Goal: Information Seeking & Learning: Check status

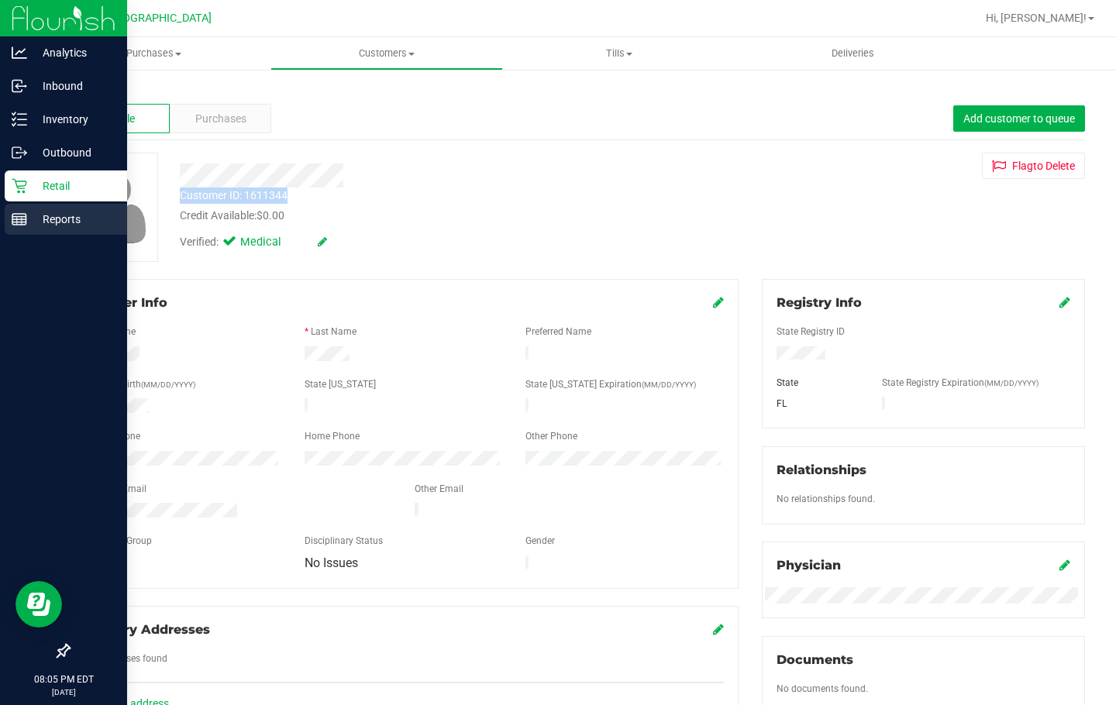
click at [40, 216] on p "Reports" at bounding box center [73, 219] width 93 height 19
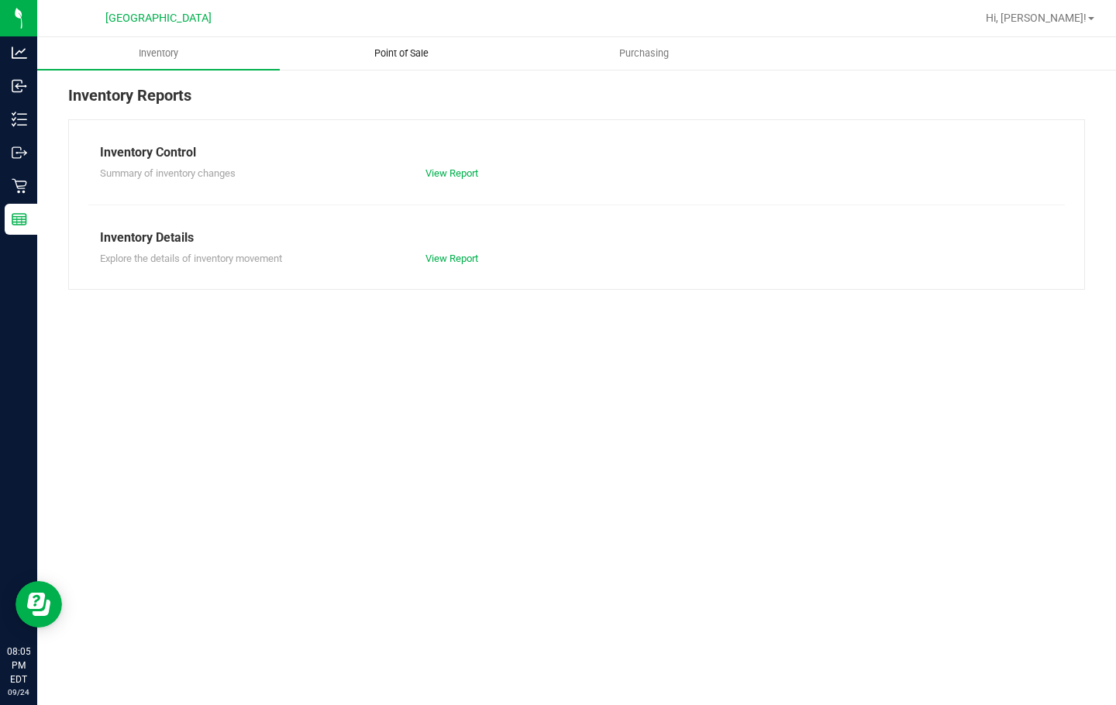
click at [392, 58] on span "Point of Sale" at bounding box center [401, 54] width 96 height 14
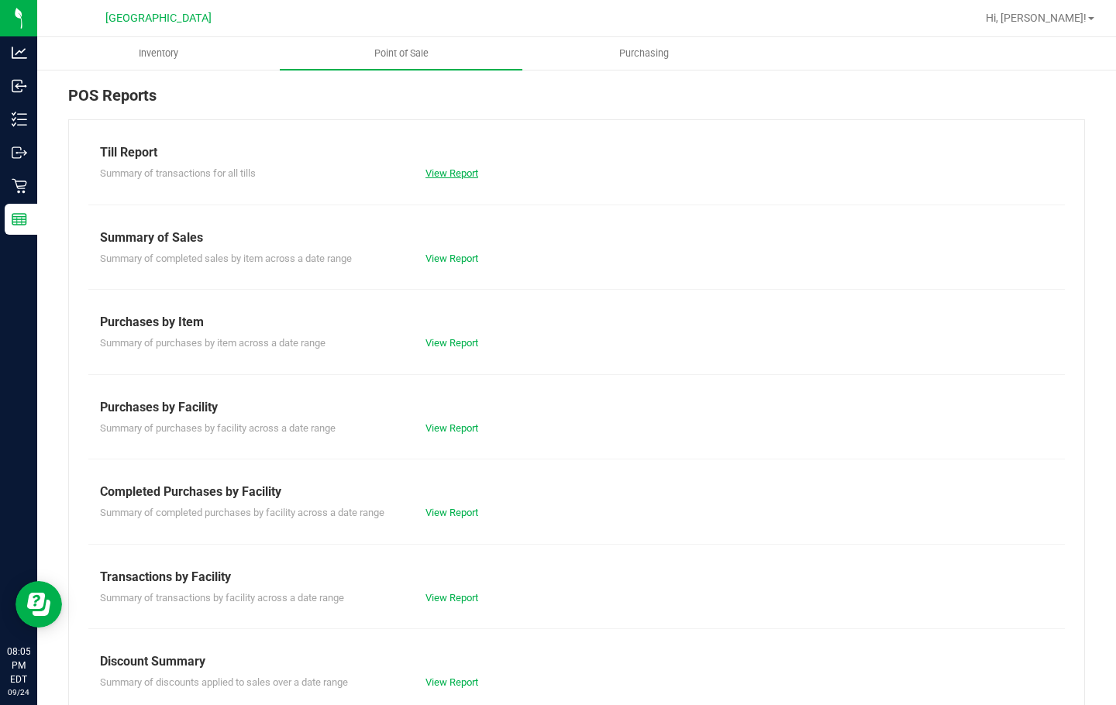
click at [426, 175] on link "View Report" at bounding box center [452, 173] width 53 height 12
